Goal: Task Accomplishment & Management: Complete application form

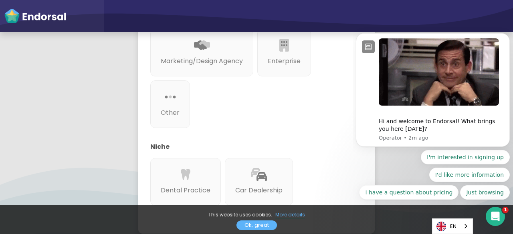
scroll to position [386, 0]
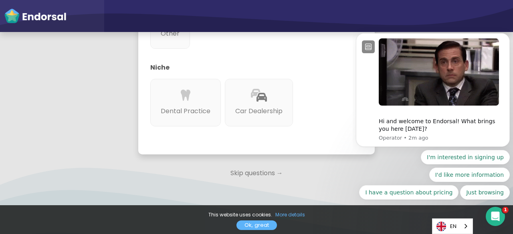
click at [264, 165] on p "Skip questions →" at bounding box center [256, 174] width 236 height 18
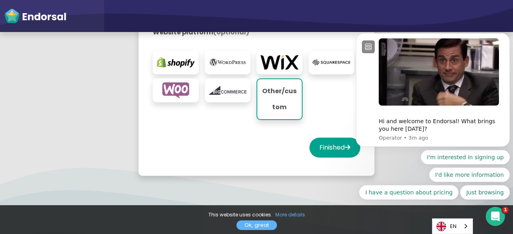
scroll to position [256, 0]
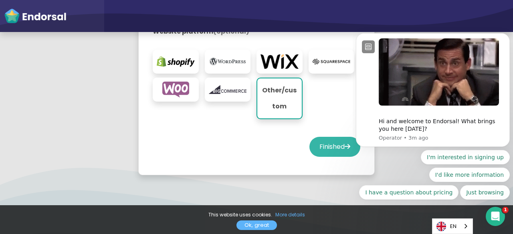
click at [330, 149] on button "Finished" at bounding box center [334, 147] width 51 height 20
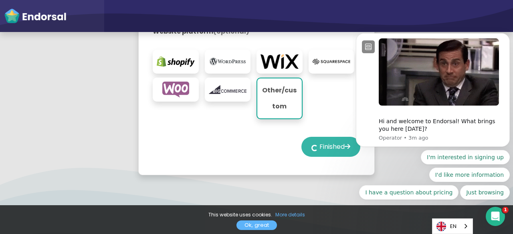
select select "14"
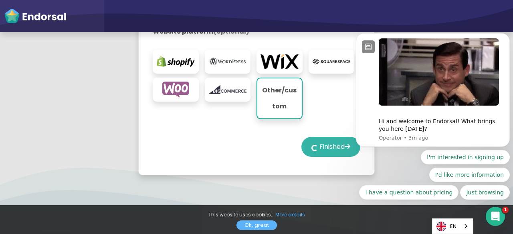
select select "14"
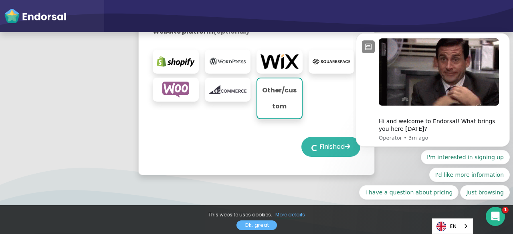
select select "14"
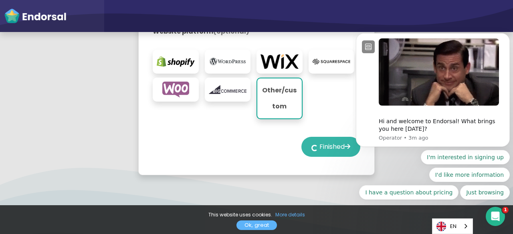
select select "14"
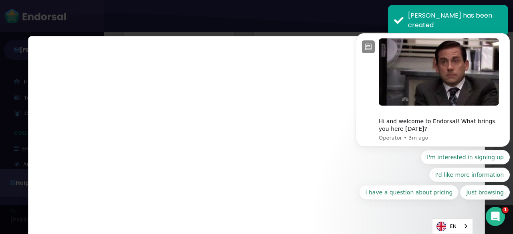
scroll to position [1320, 0]
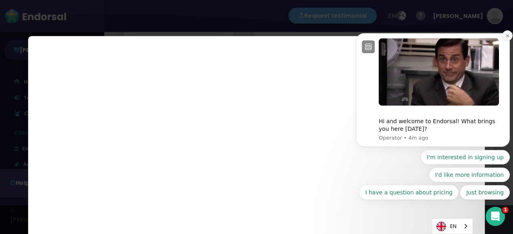
click at [509, 38] on icon "Dismiss notification" at bounding box center [507, 36] width 4 height 4
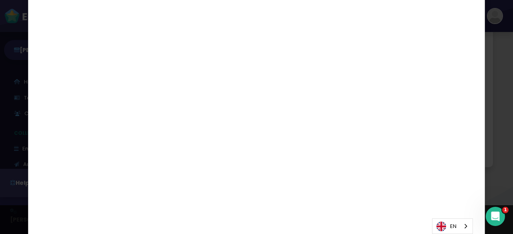
scroll to position [39, 0]
click at [470, 3] on icon "Close" at bounding box center [475, 8] width 10 height 20
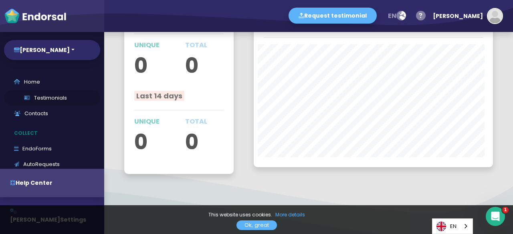
click at [34, 98] on link "Testimonials" at bounding box center [52, 98] width 96 height 16
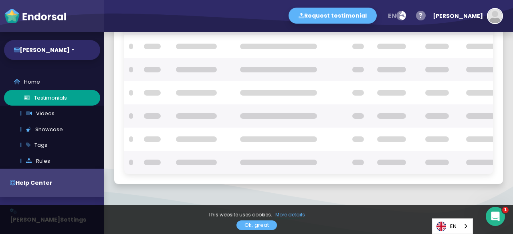
scroll to position [178, 0]
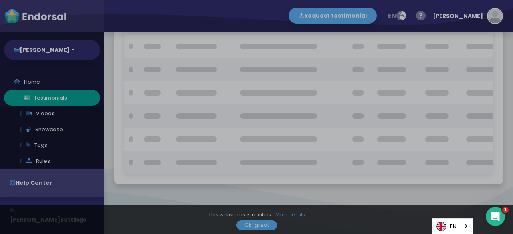
checkbox input "true"
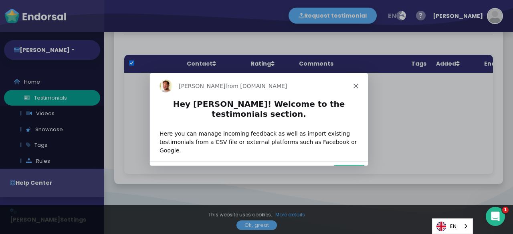
scroll to position [0, 0]
click at [354, 164] on button "Next" at bounding box center [348, 172] width 31 height 16
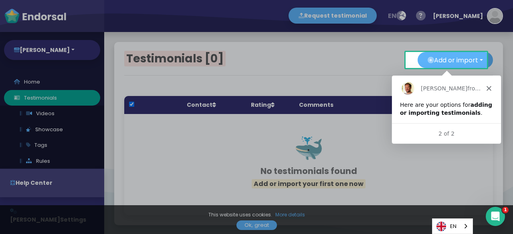
click at [488, 87] on icon "Close" at bounding box center [488, 88] width 5 height 5
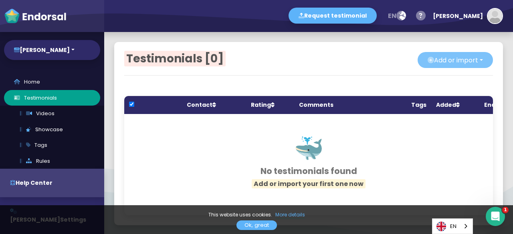
click at [459, 61] on button "Add or import" at bounding box center [455, 60] width 75 height 16
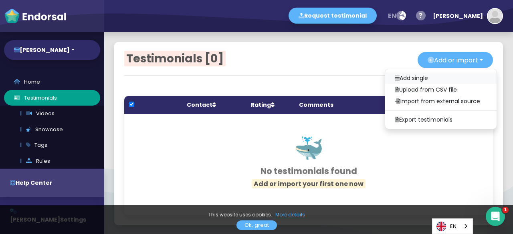
click at [432, 75] on link "Add single" at bounding box center [440, 79] width 111 height 12
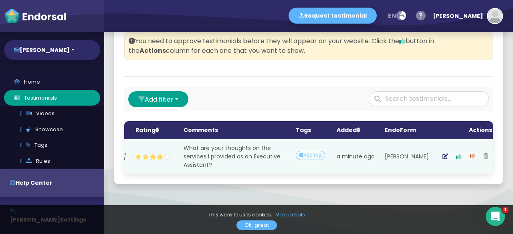
scroll to position [0, 135]
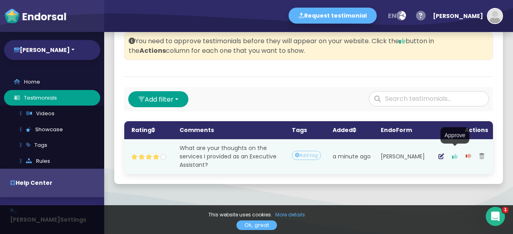
click at [452, 154] on icon "button" at bounding box center [455, 157] width 6 height 6
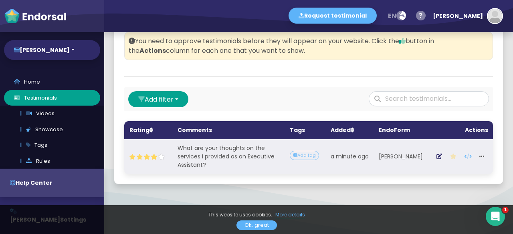
scroll to position [4, 0]
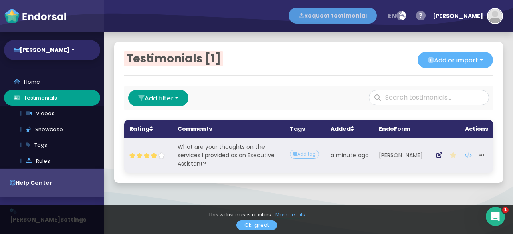
click at [353, 17] on button "Request testimonial" at bounding box center [333, 16] width 88 height 16
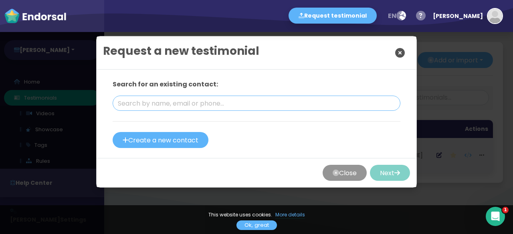
click at [253, 103] on input "text" at bounding box center [257, 103] width 288 height 15
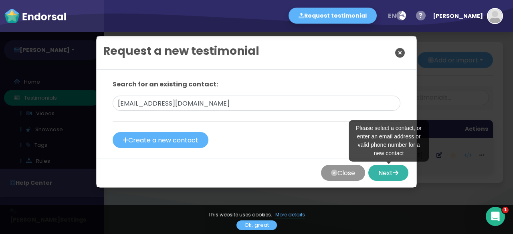
click at [388, 172] on button "Next" at bounding box center [388, 173] width 40 height 16
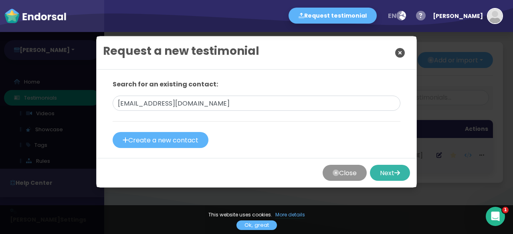
click at [388, 172] on button "Next" at bounding box center [390, 173] width 40 height 16
click at [367, 164] on div "Close Next" at bounding box center [257, 172] width 320 height 29
click at [173, 104] on input "[EMAIL_ADDRESS][DOMAIN_NAME]" at bounding box center [257, 103] width 288 height 15
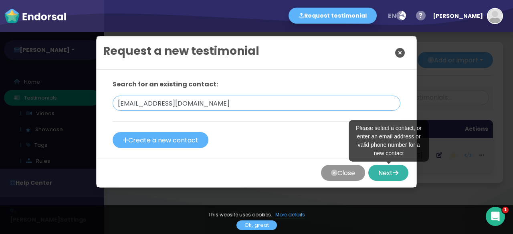
type input "[EMAIL_ADDRESS][DOMAIN_NAME]"
click at [388, 174] on button "Next" at bounding box center [388, 173] width 40 height 16
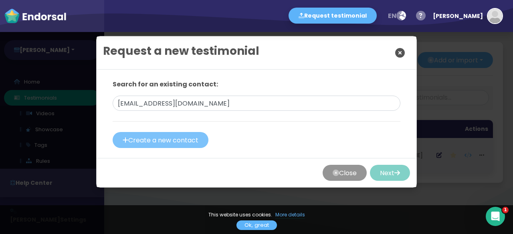
click at [186, 139] on button "Create a new contact" at bounding box center [161, 140] width 96 height 16
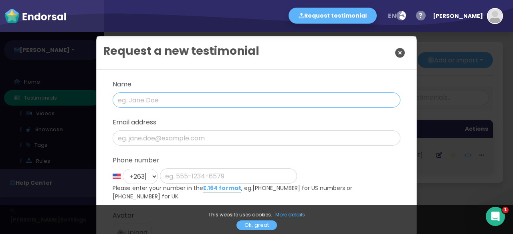
click at [186, 100] on input "text" at bounding box center [257, 100] width 288 height 15
type input "Doris Sigali"
click at [186, 135] on input "email" at bounding box center [257, 138] width 288 height 15
type input "dawino860@gmail.com"
click at [148, 176] on select "+1 United States +44 United Kingdom +1 Canada +61 Australia +93 Afghanistan +35…" at bounding box center [140, 176] width 35 height 15
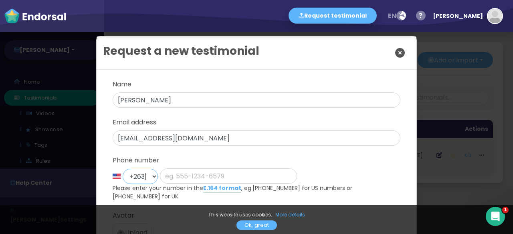
select select "112: Object"
click at [123, 169] on select "+1 United States +44 United Kingdom +1 Canada +61 Australia +93 Afghanistan +35…" at bounding box center [140, 176] width 35 height 15
click at [196, 172] on input "phone" at bounding box center [228, 176] width 137 height 15
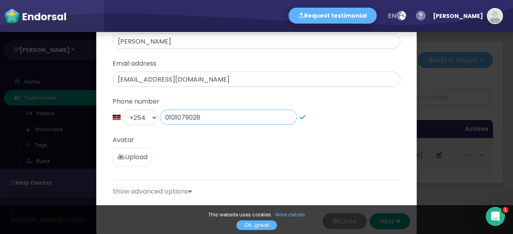
scroll to position [71, 0]
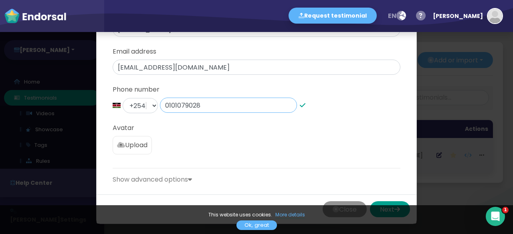
type input "0101079028"
click at [142, 149] on p "Upload" at bounding box center [132, 146] width 30 height 10
click at [0, 0] on input "Upload" at bounding box center [0, 0] width 0 height 0
click at [143, 143] on p "Upload" at bounding box center [132, 146] width 30 height 10
click at [0, 0] on input "Upload" at bounding box center [0, 0] width 0 height 0
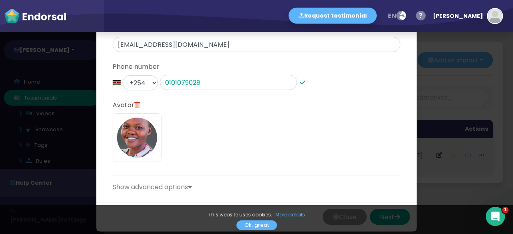
scroll to position [101, 0]
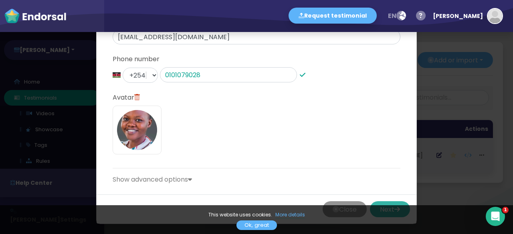
click at [386, 203] on button "Next" at bounding box center [390, 210] width 40 height 16
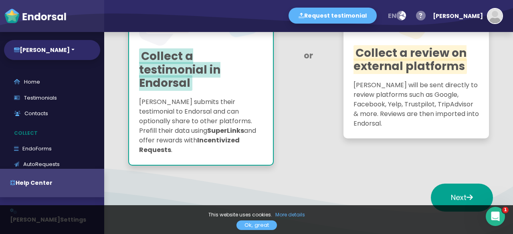
scroll to position [194, 0]
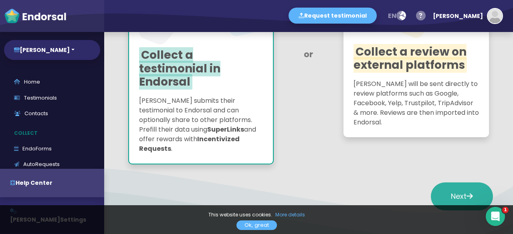
click at [451, 192] on span "Next" at bounding box center [462, 197] width 22 height 10
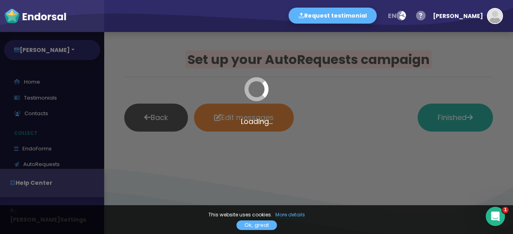
scroll to position [0, 0]
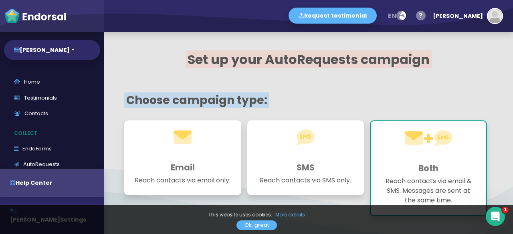
click at [204, 154] on h1 at bounding box center [182, 145] width 97 height 29
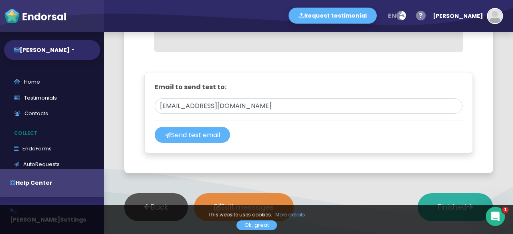
scroll to position [649, 0]
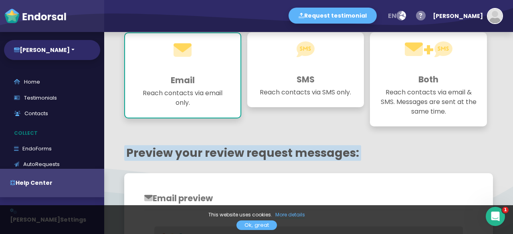
click at [426, 85] on div "+ Both Reach contacts via email & SMS. Messages are sent at the same time." at bounding box center [428, 79] width 117 height 94
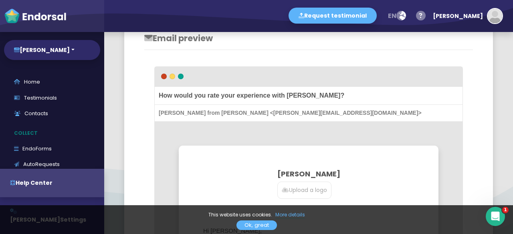
scroll to position [87, 0]
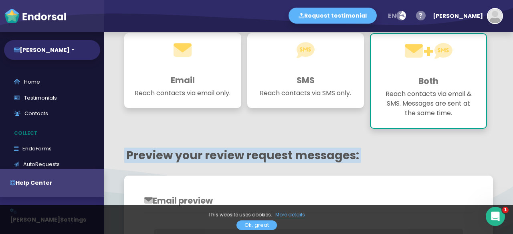
click at [228, 73] on div "Email Reach contacts via email only." at bounding box center [182, 70] width 117 height 75
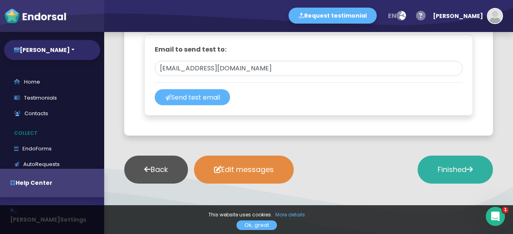
scroll to position [675, 0]
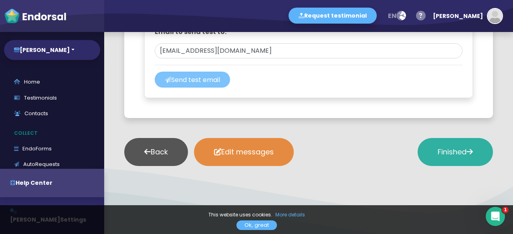
click at [220, 75] on button "Send test email" at bounding box center [192, 80] width 75 height 16
